Goal: Information Seeking & Learning: Learn about a topic

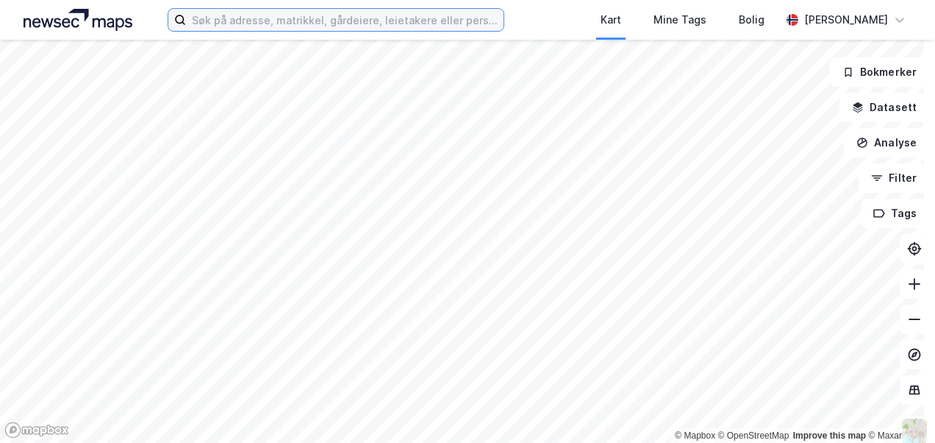
click at [456, 25] on input at bounding box center [344, 20] width 317 height 22
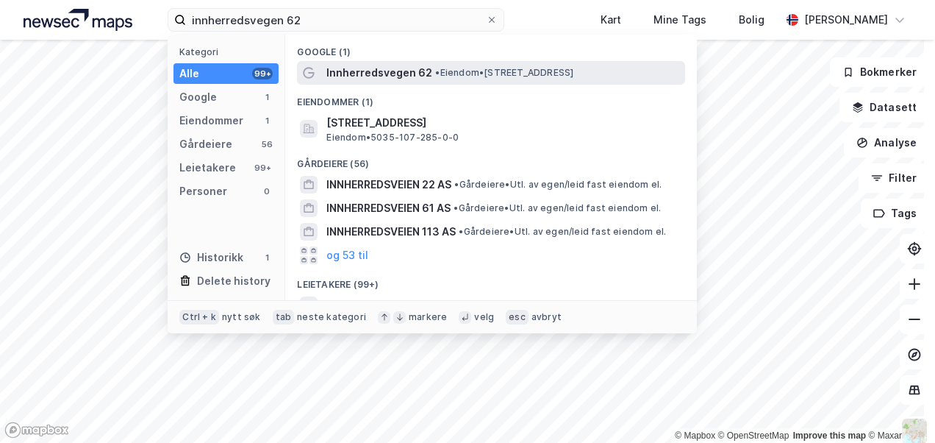
click at [578, 62] on div "Innherredsvegen 62 • Eiendom • [STREET_ADDRESS]" at bounding box center [491, 73] width 388 height 24
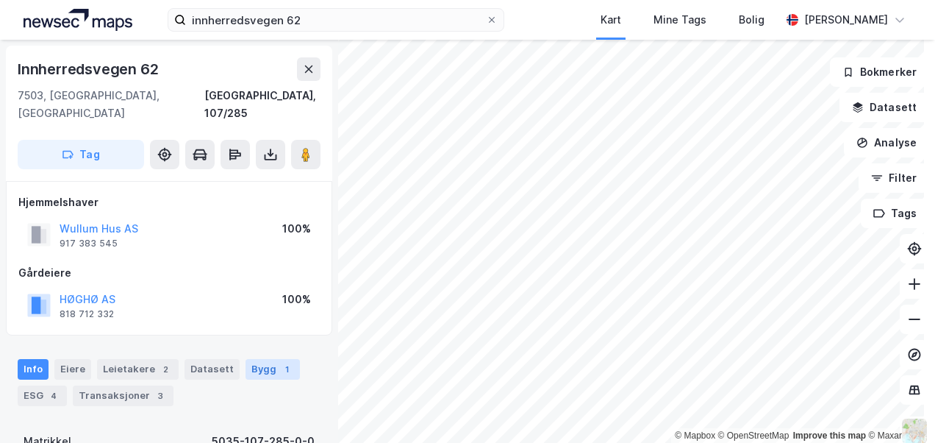
click at [246, 359] on div "Bygg 1" at bounding box center [273, 369] width 54 height 21
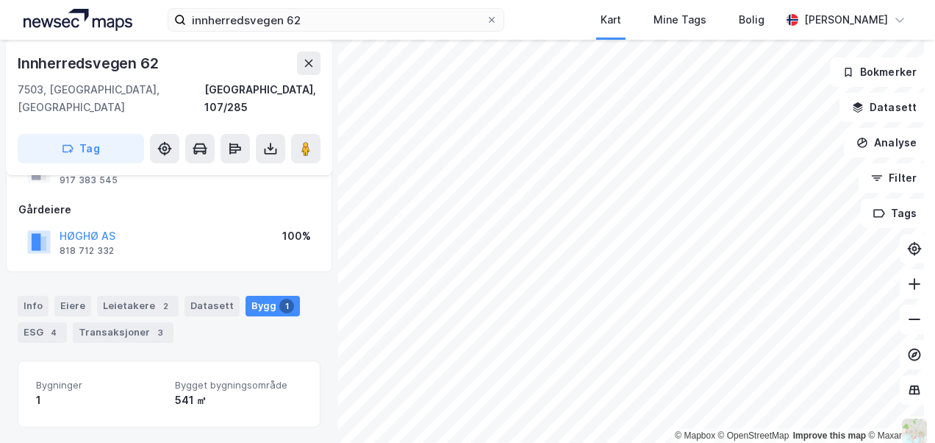
scroll to position [3, 0]
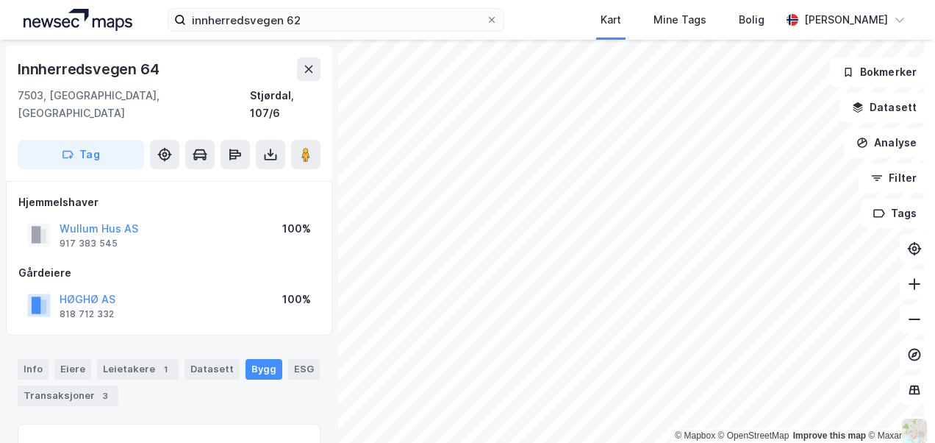
scroll to position [46, 0]
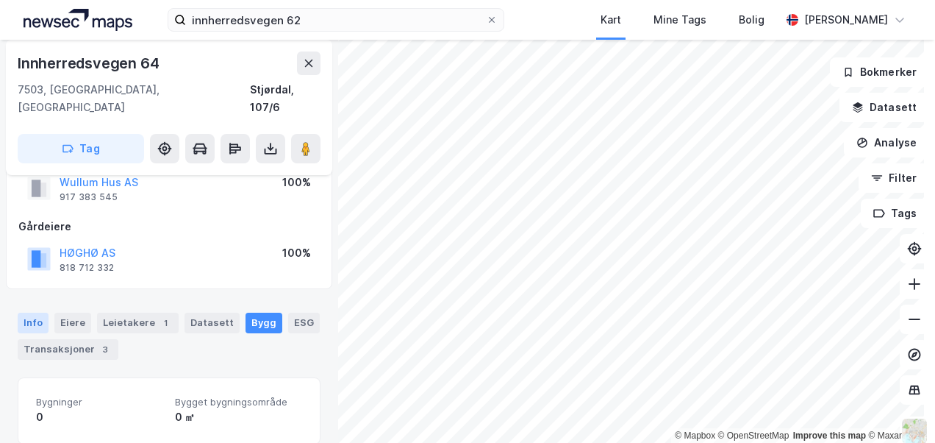
click at [33, 313] on div "Info" at bounding box center [33, 323] width 31 height 21
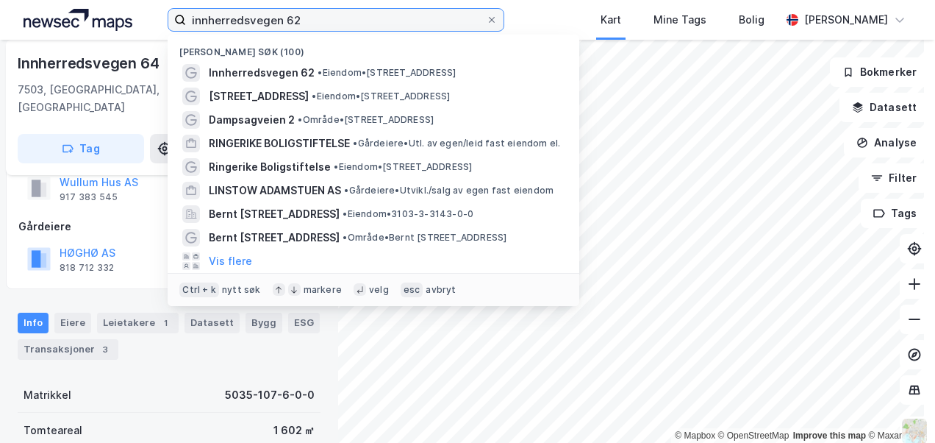
click at [363, 15] on input "innherredsvegen 62" at bounding box center [335, 20] width 299 height 22
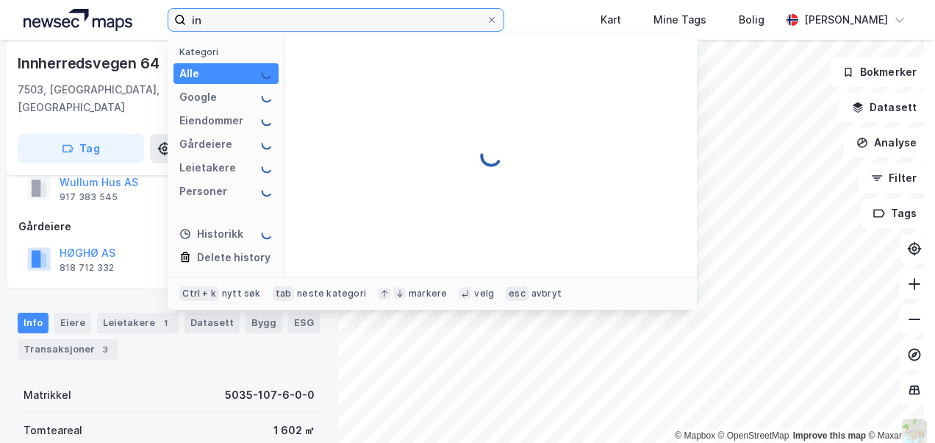
type input "i"
type input "bukkemyrveien 4 as"
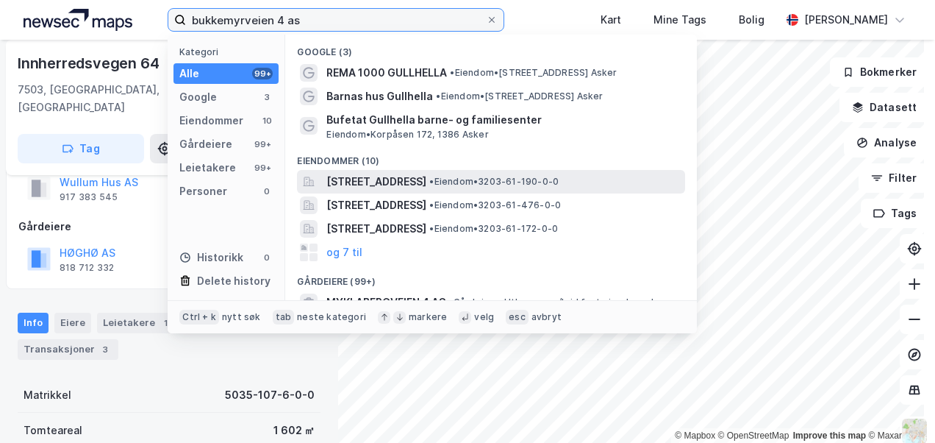
scroll to position [147, 0]
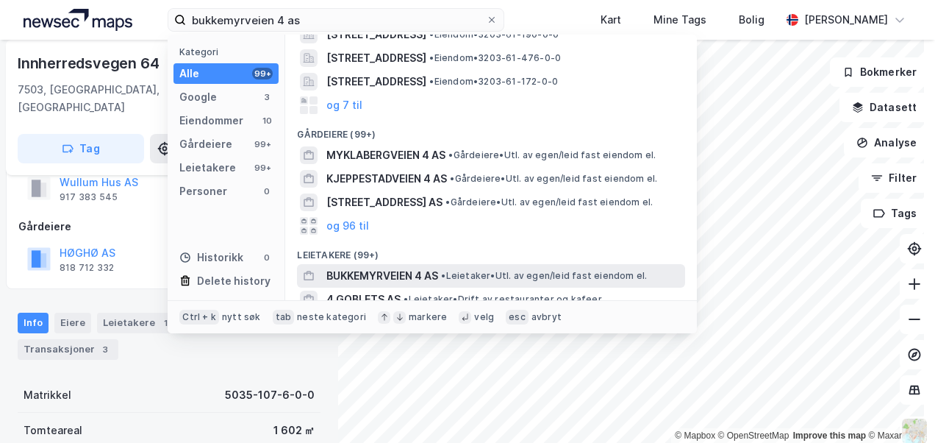
click at [363, 267] on span "BUKKEMYRVEIEN 4 AS" at bounding box center [382, 276] width 112 height 18
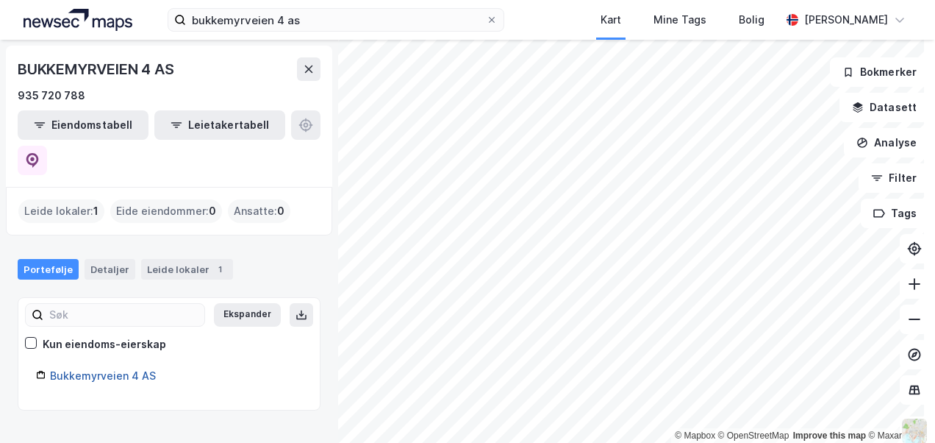
click at [99, 369] on link "Bukkemyrveien 4 AS" at bounding box center [103, 375] width 106 height 13
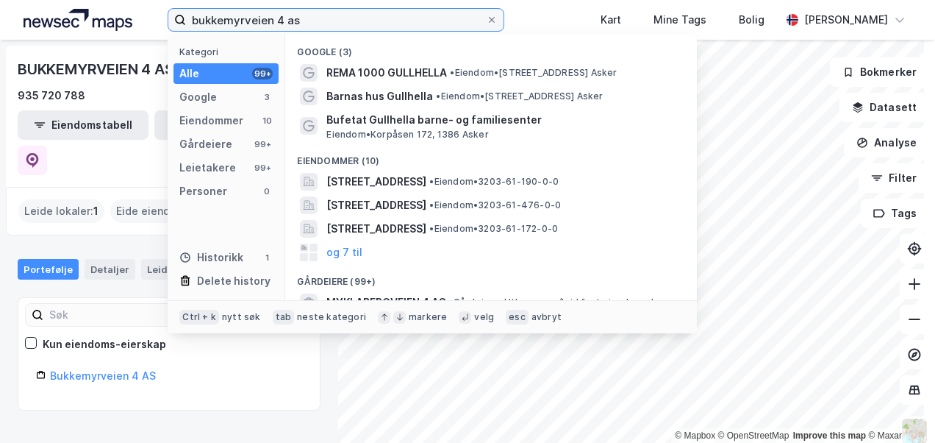
drag, startPoint x: 336, startPoint y: 17, endPoint x: 3, endPoint y: -26, distance: 335.9
click at [3, 0] on html "[STREET_ADDRESS] as Kategori Alle 99+ Google 3 Eiendommer 10 Gårdeiere 99+ Leie…" at bounding box center [467, 221] width 935 height 443
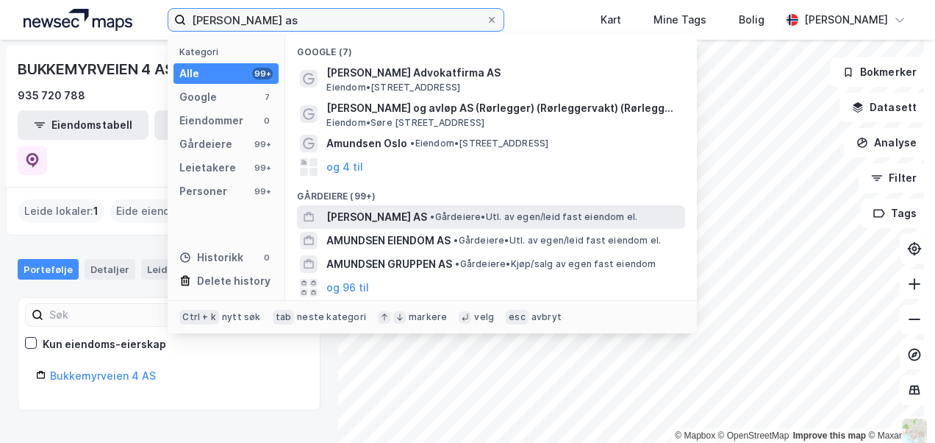
type input "[PERSON_NAME] as"
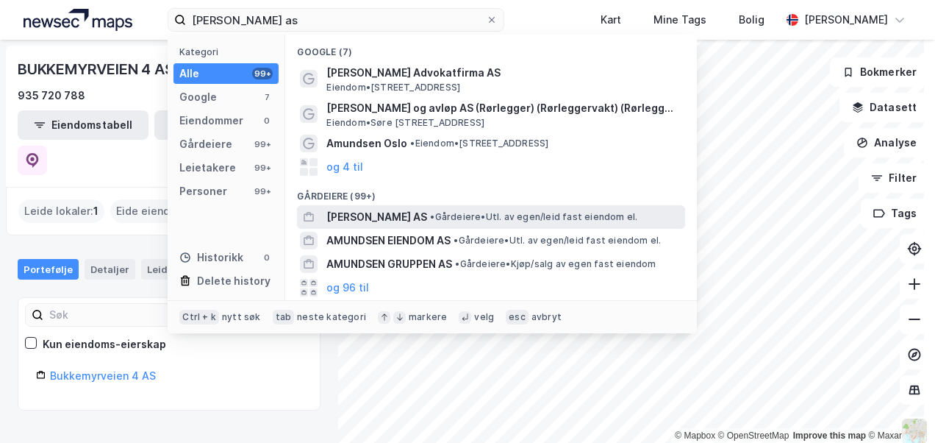
click at [394, 214] on span "[PERSON_NAME] AS" at bounding box center [376, 217] width 101 height 18
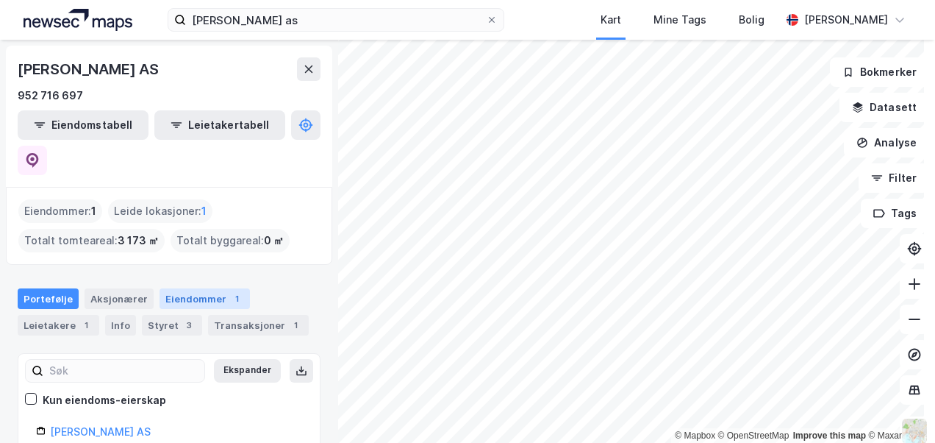
scroll to position [22, 0]
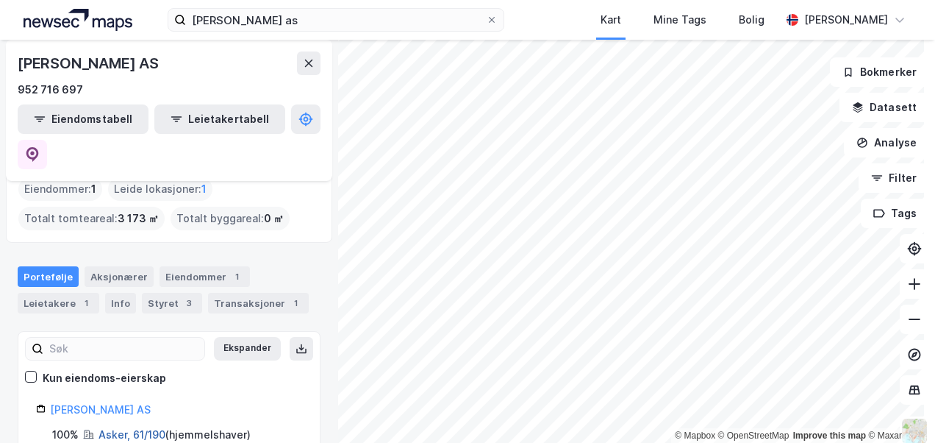
click at [135, 428] on link "Asker, 61/190" at bounding box center [132, 434] width 67 height 13
